Goal: Transaction & Acquisition: Book appointment/travel/reservation

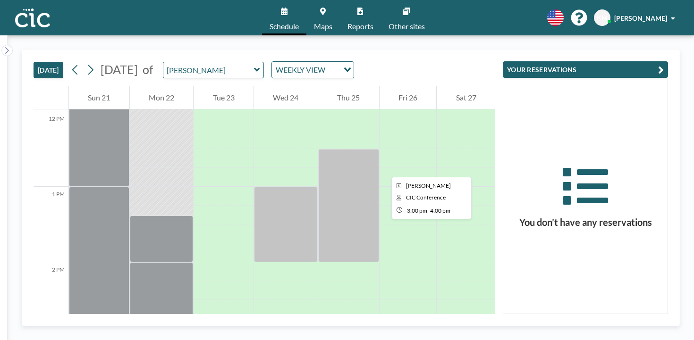
scroll to position [905, 0]
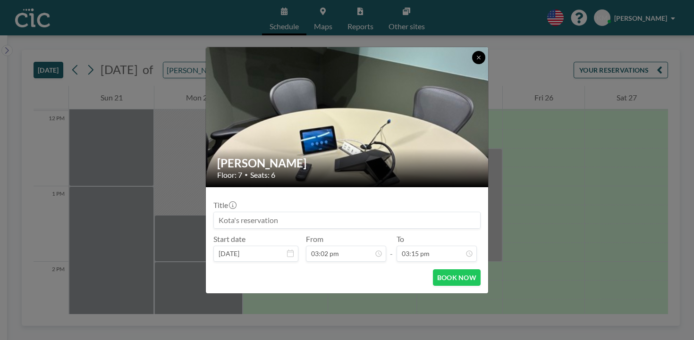
click at [472, 64] on button at bounding box center [478, 57] width 13 height 13
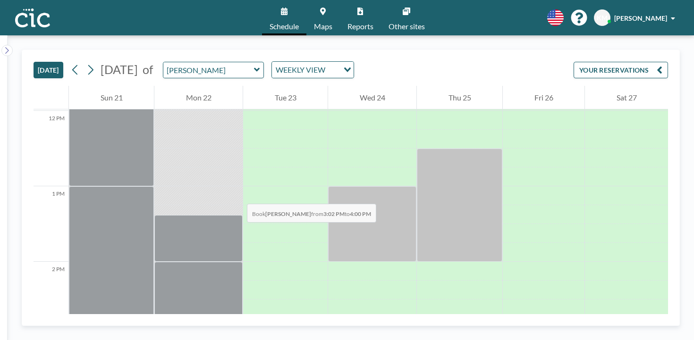
drag, startPoint x: 192, startPoint y: 116, endPoint x: 191, endPoint y: 156, distance: 40.6
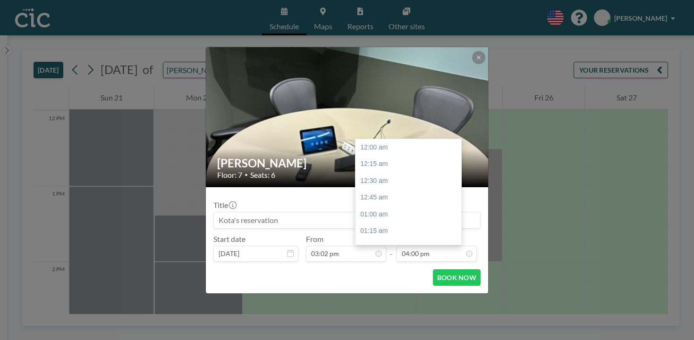
scroll to position [965, 0]
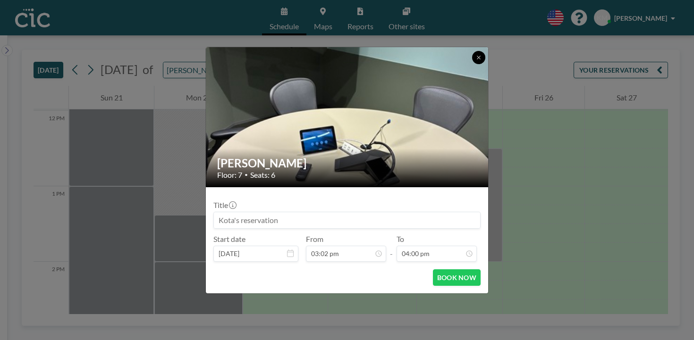
click at [476, 60] on icon at bounding box center [479, 58] width 6 height 6
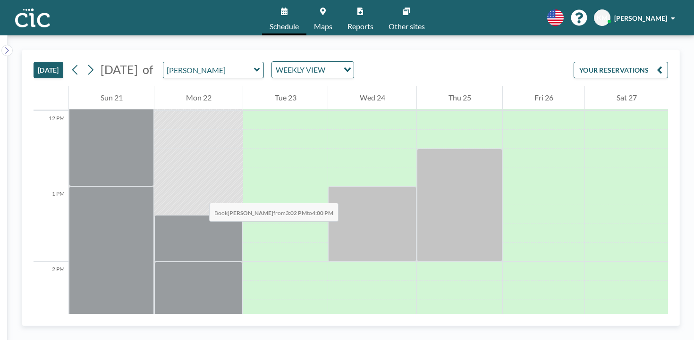
drag, startPoint x: 167, startPoint y: 117, endPoint x: 161, endPoint y: 155, distance: 39.3
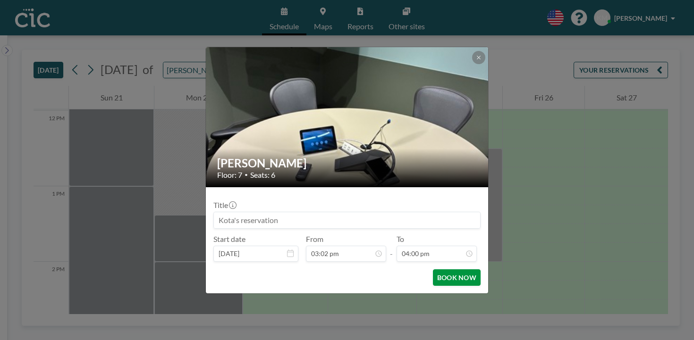
click at [433, 270] on button "BOOK NOW" at bounding box center [457, 278] width 48 height 17
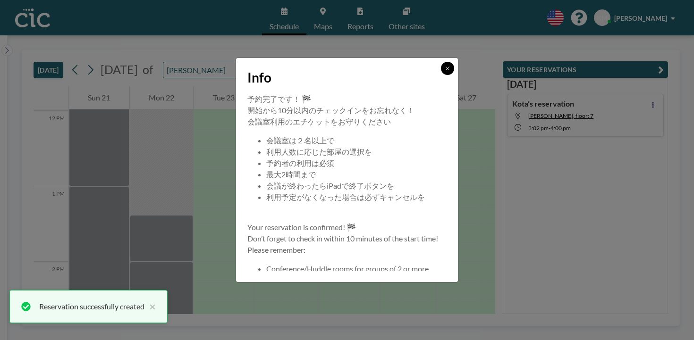
click at [441, 75] on button at bounding box center [447, 68] width 13 height 13
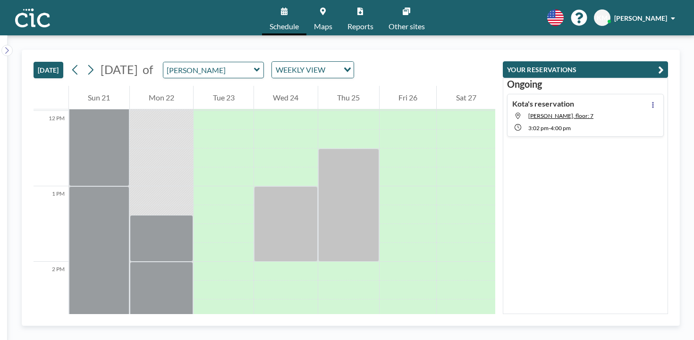
click at [635, 160] on div "Ongoing Kota's reservation Yuki, floor: 7 3:02 PM - 4:00 PM" at bounding box center [585, 196] width 165 height 237
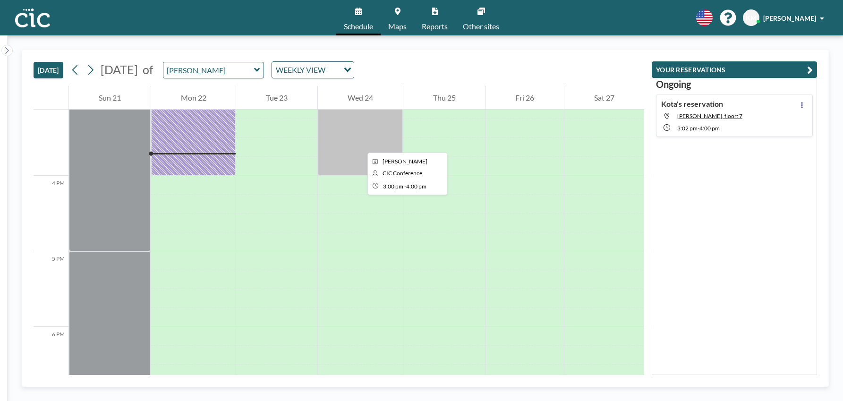
scroll to position [1152, 0]
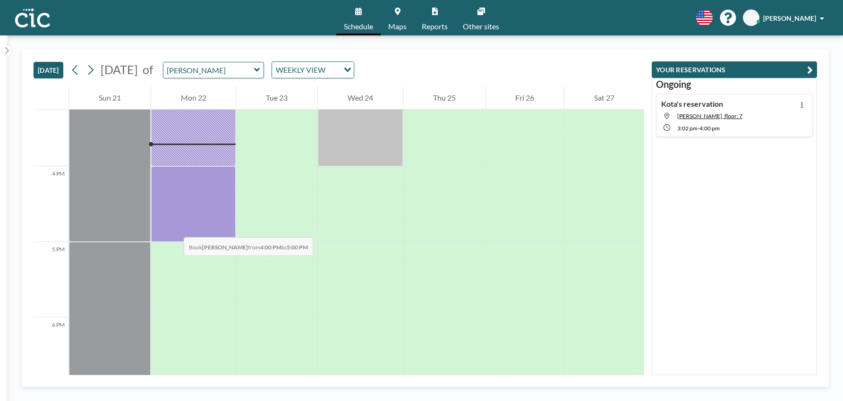
drag, startPoint x: 173, startPoint y: 171, endPoint x: 174, endPoint y: 228, distance: 56.2
click at [174, 228] on div at bounding box center [193, 204] width 85 height 76
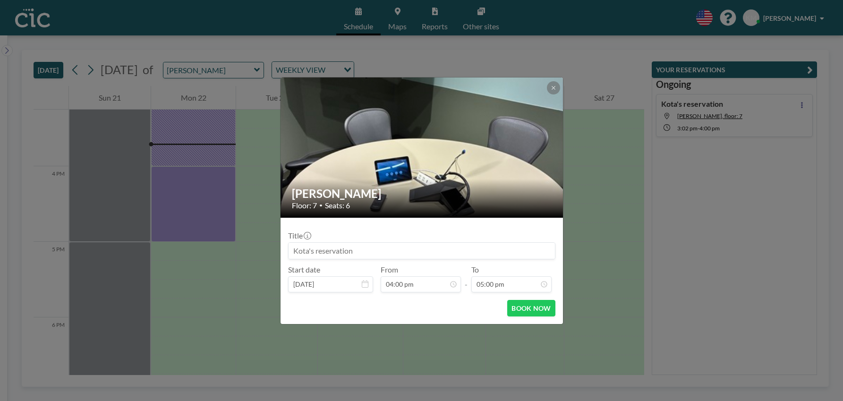
scroll to position [17, 0]
click at [528, 309] on button "BOOK NOW" at bounding box center [531, 308] width 48 height 17
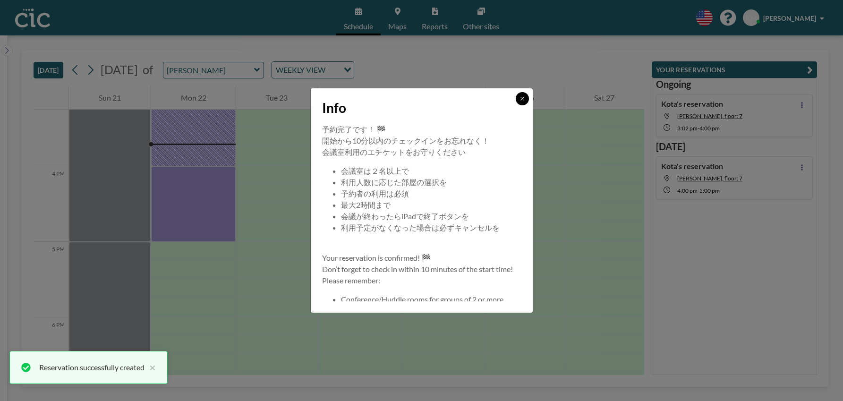
click at [529, 97] on div "Info" at bounding box center [422, 105] width 222 height 35
click at [531, 100] on div "Info" at bounding box center [422, 105] width 222 height 35
click at [523, 100] on icon at bounding box center [521, 98] width 3 height 3
